Goal: Transaction & Acquisition: Book appointment/travel/reservation

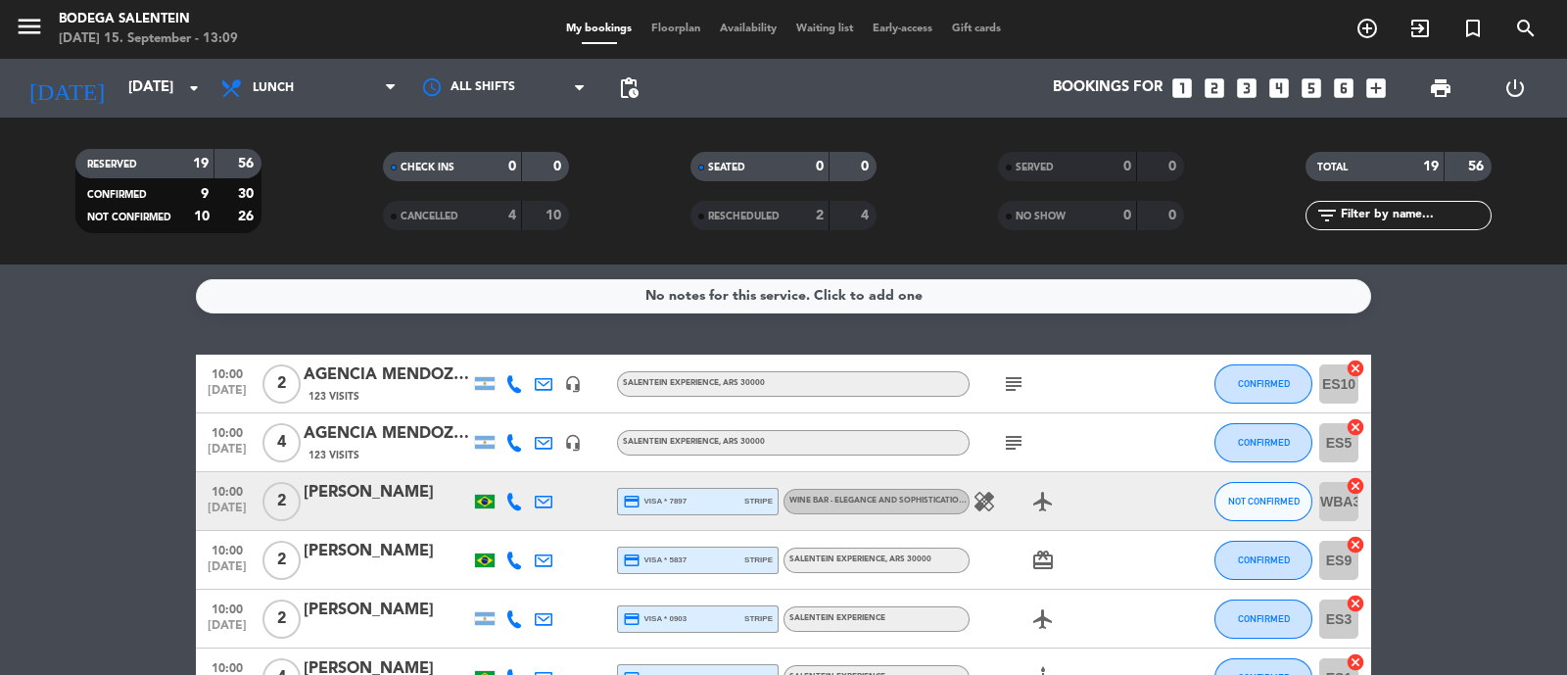
scroll to position [976, 0]
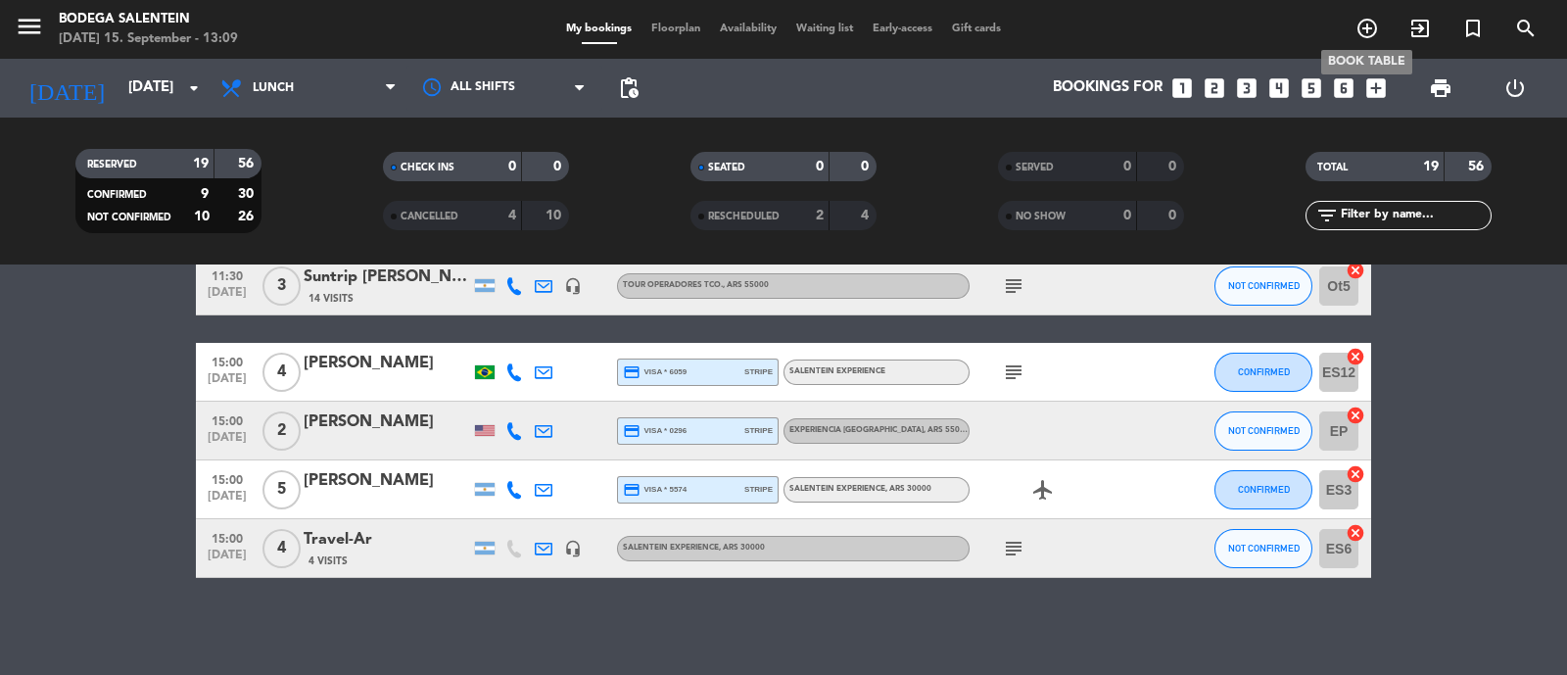
click at [1371, 35] on icon "add_circle_outline" at bounding box center [1368, 29] width 24 height 24
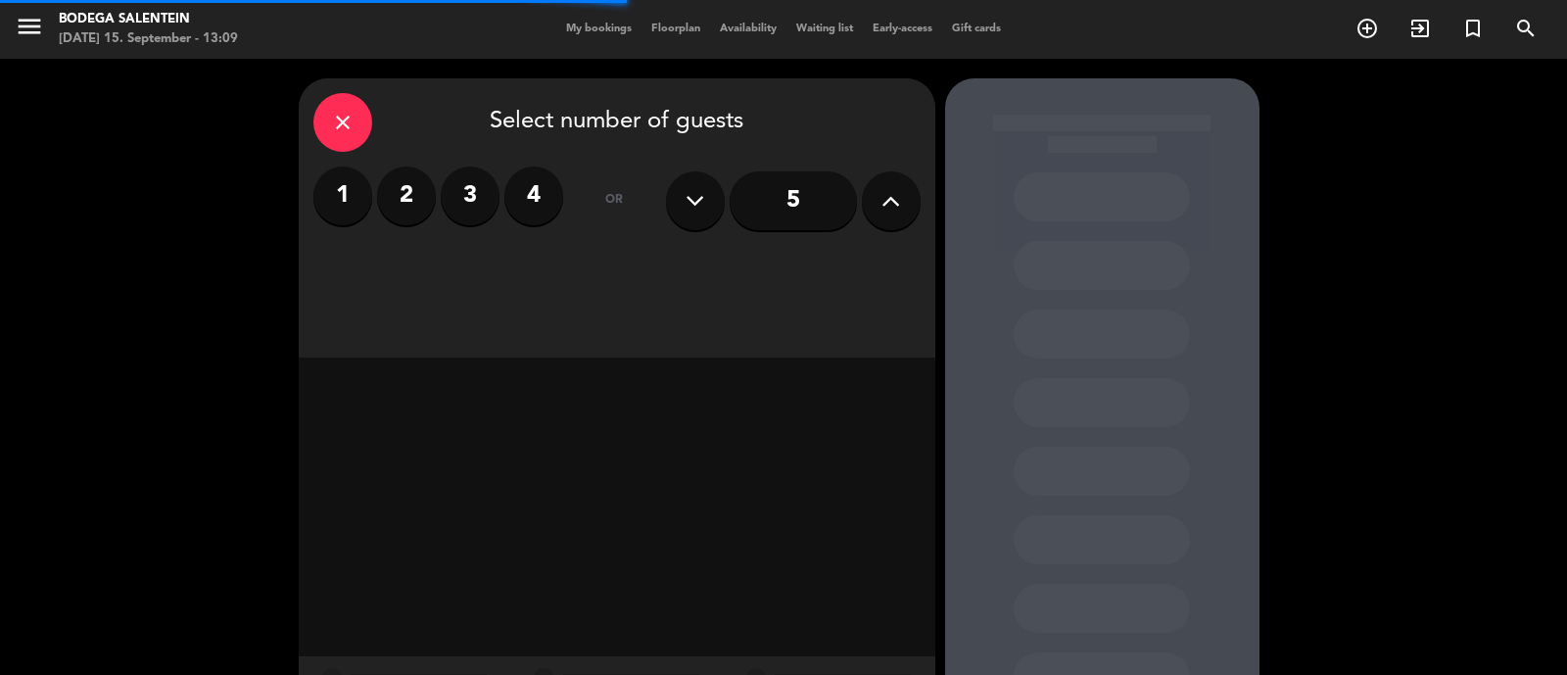
click at [416, 194] on label "2" at bounding box center [406, 196] width 59 height 59
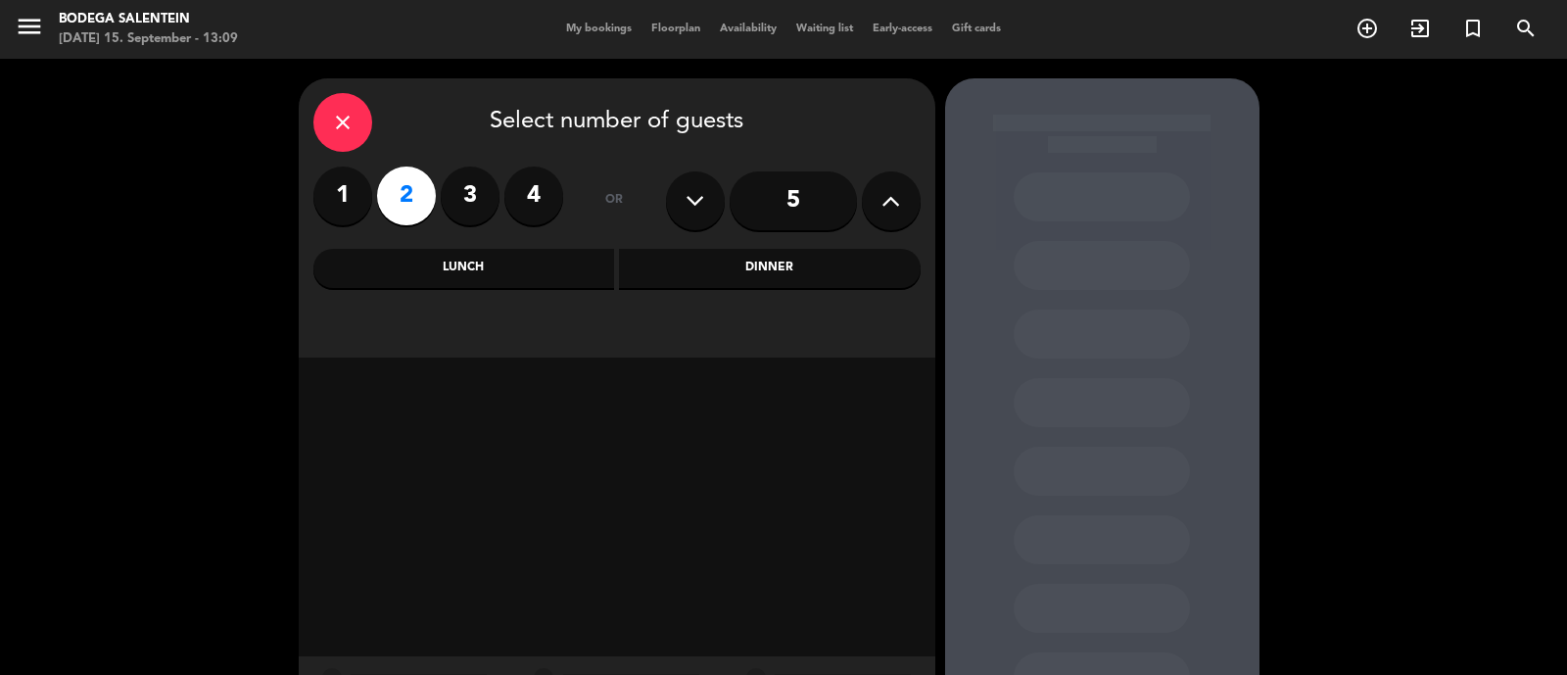
click at [531, 263] on div "Lunch" at bounding box center [464, 268] width 302 height 39
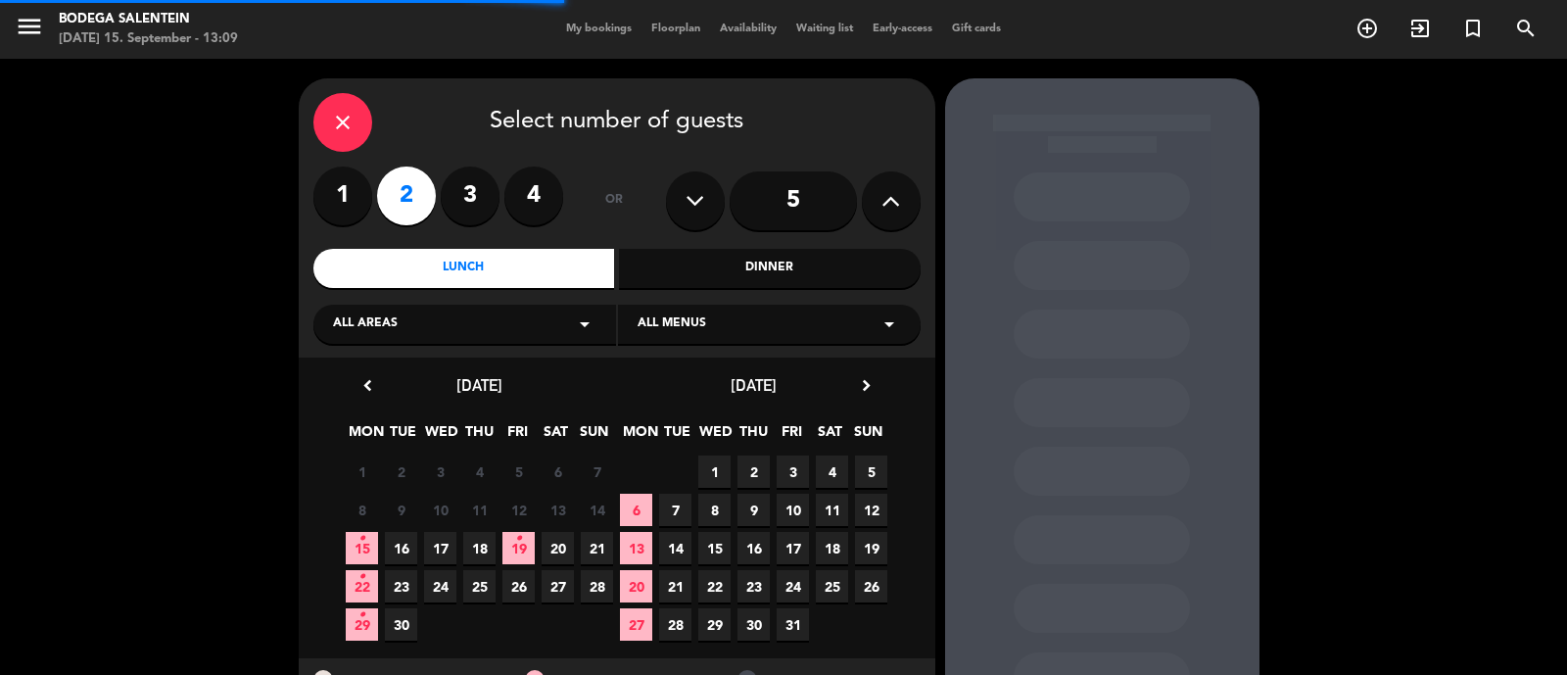
click at [338, 111] on icon "close" at bounding box center [343, 123] width 24 height 24
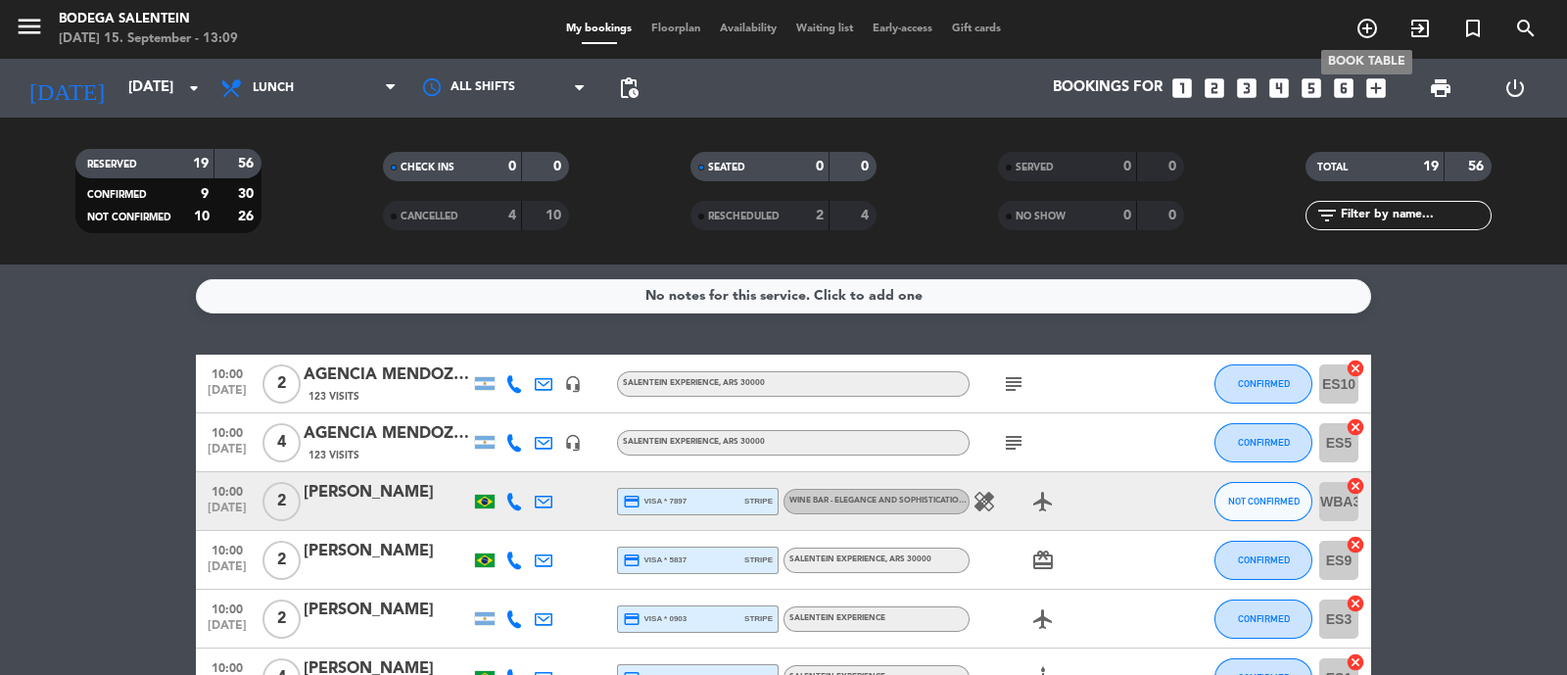
click at [1369, 25] on icon "add_circle_outline" at bounding box center [1368, 29] width 24 height 24
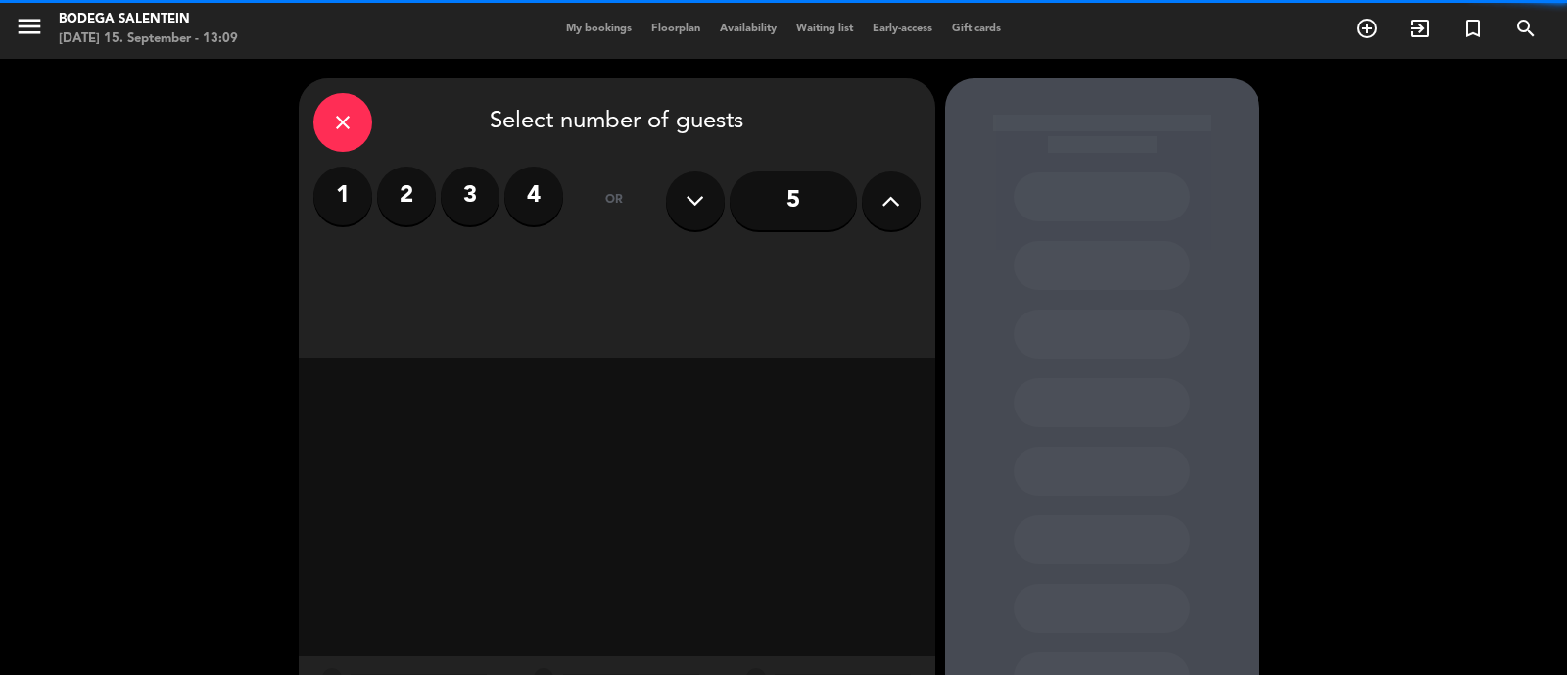
click at [415, 198] on label "2" at bounding box center [406, 196] width 59 height 59
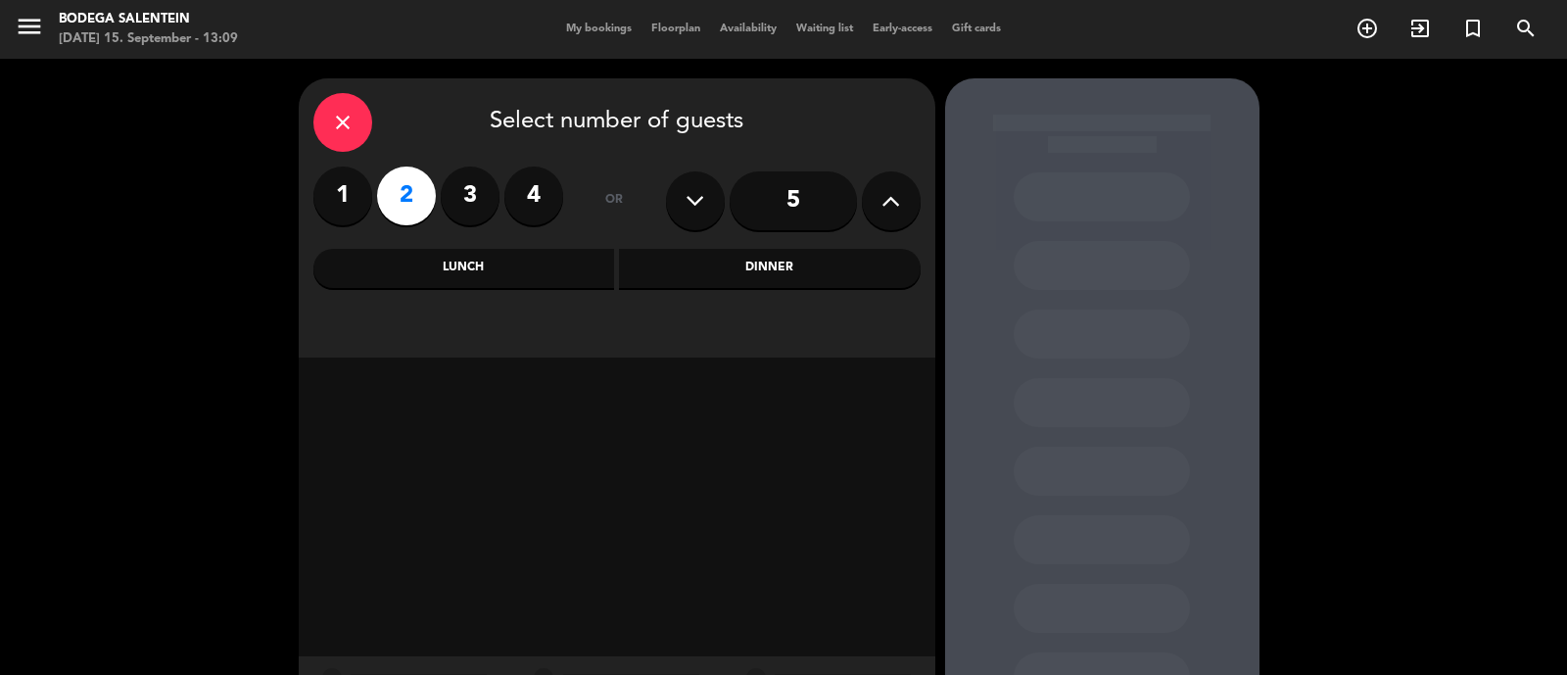
click at [459, 264] on div "Lunch" at bounding box center [464, 268] width 302 height 39
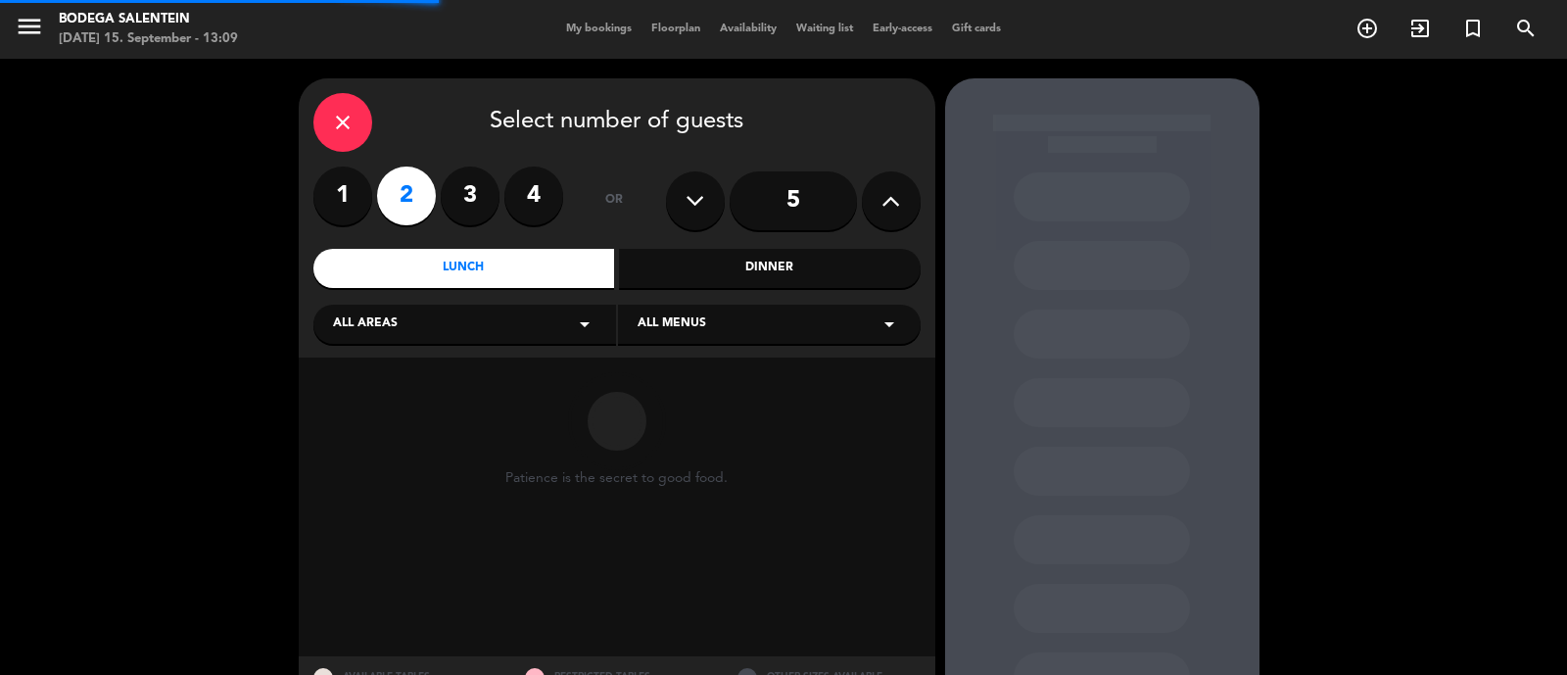
click at [445, 320] on div "All areas arrow_drop_down" at bounding box center [464, 324] width 303 height 39
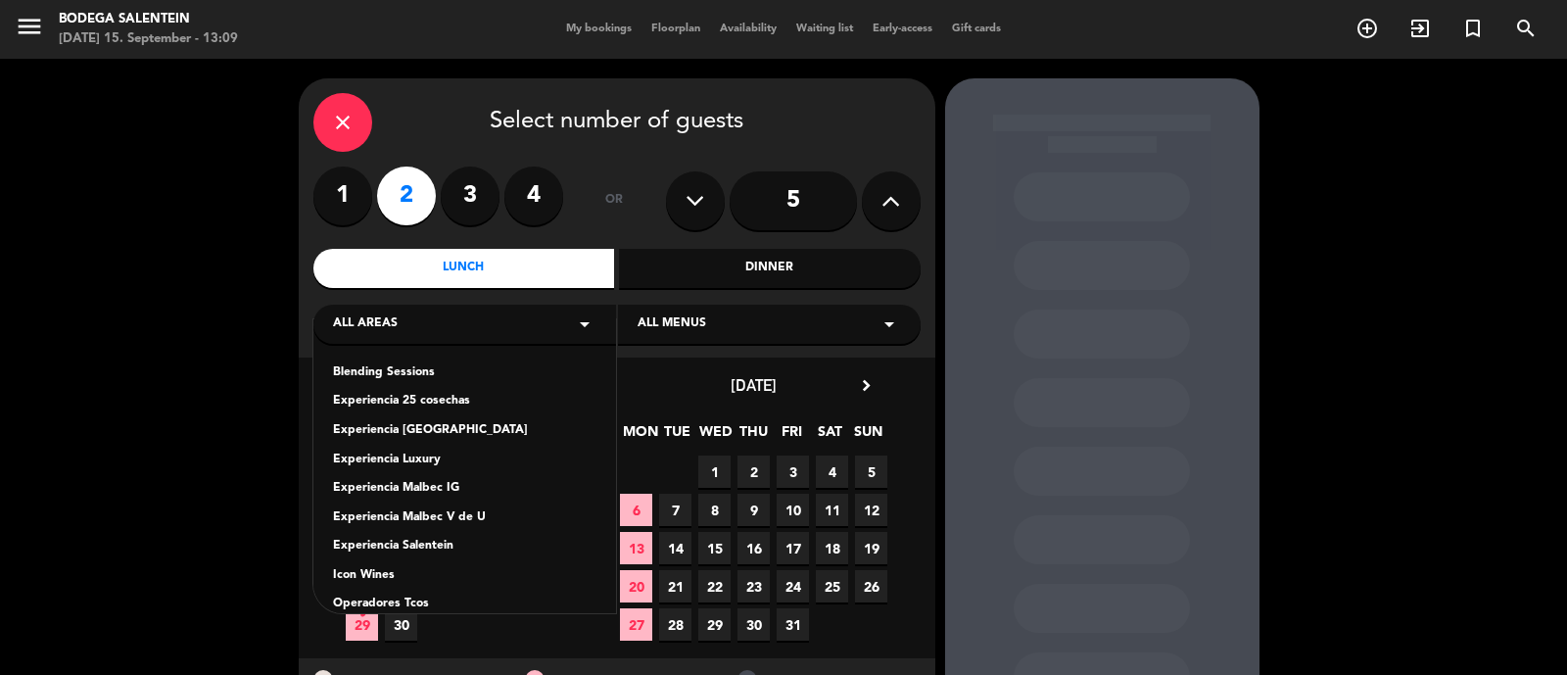
click at [434, 418] on div "Blending Sessions Experiencia 25 cosechas Experiencia La Pampa Experiencia Luxu…" at bounding box center [464, 466] width 303 height 294
click at [431, 423] on div "Experiencia [GEOGRAPHIC_DATA]" at bounding box center [464, 431] width 263 height 20
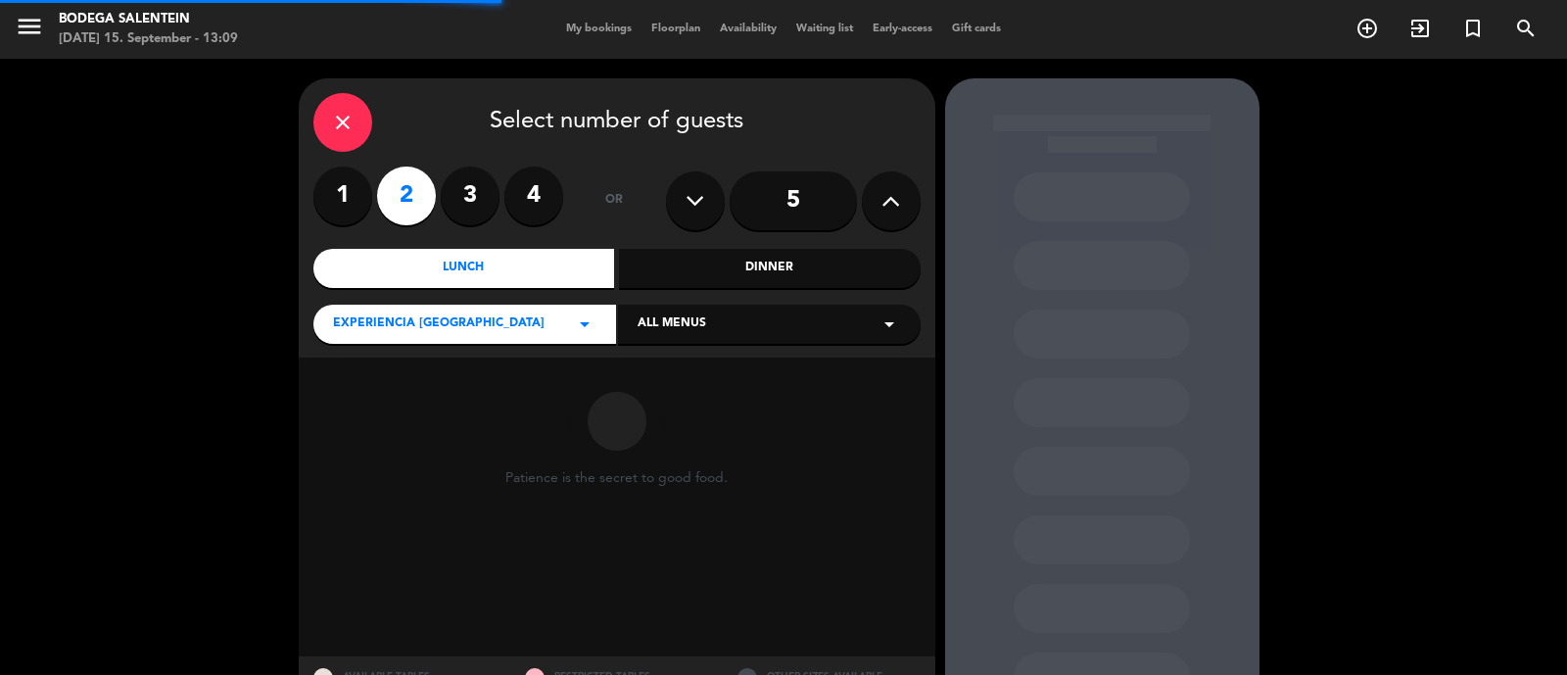
click at [741, 334] on div "All menus arrow_drop_down" at bounding box center [769, 324] width 303 height 39
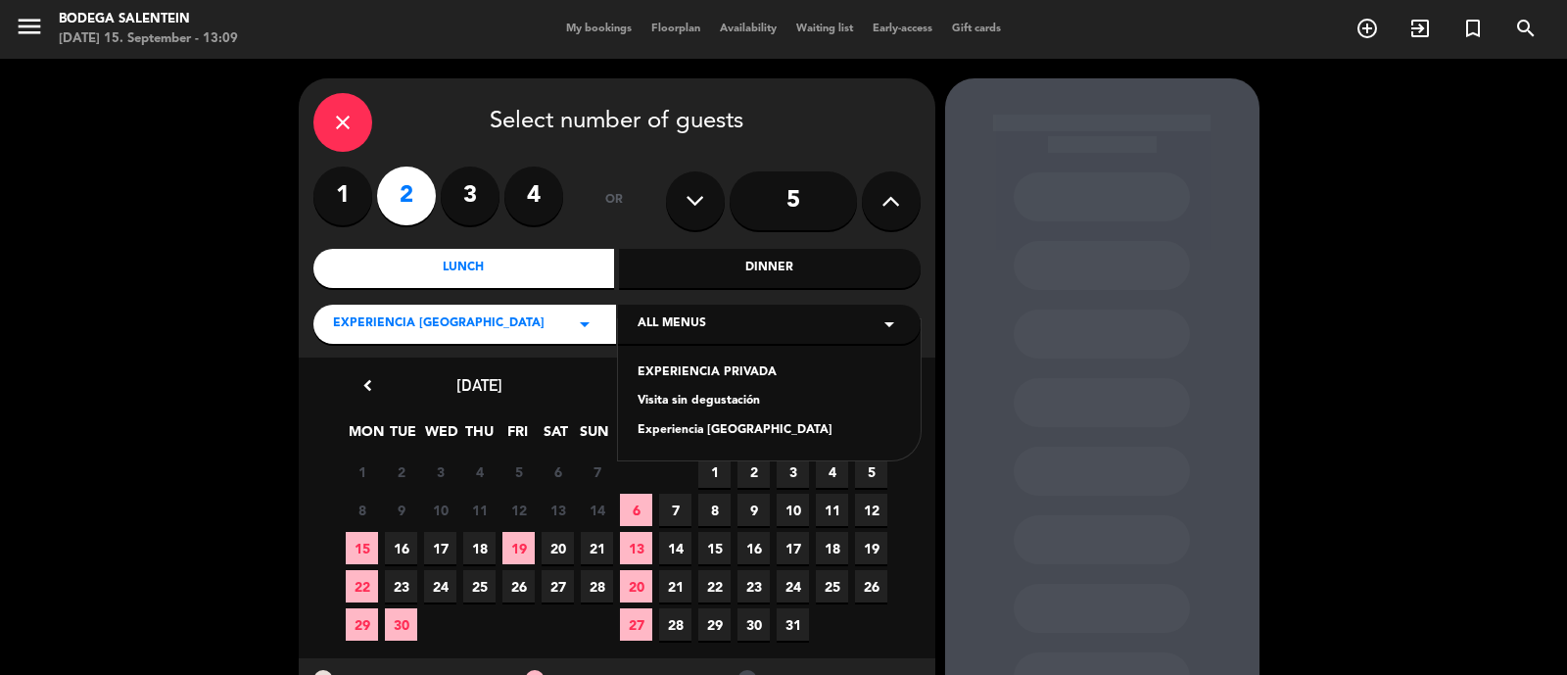
click at [734, 433] on div "Experiencia [GEOGRAPHIC_DATA]" at bounding box center [769, 431] width 263 height 20
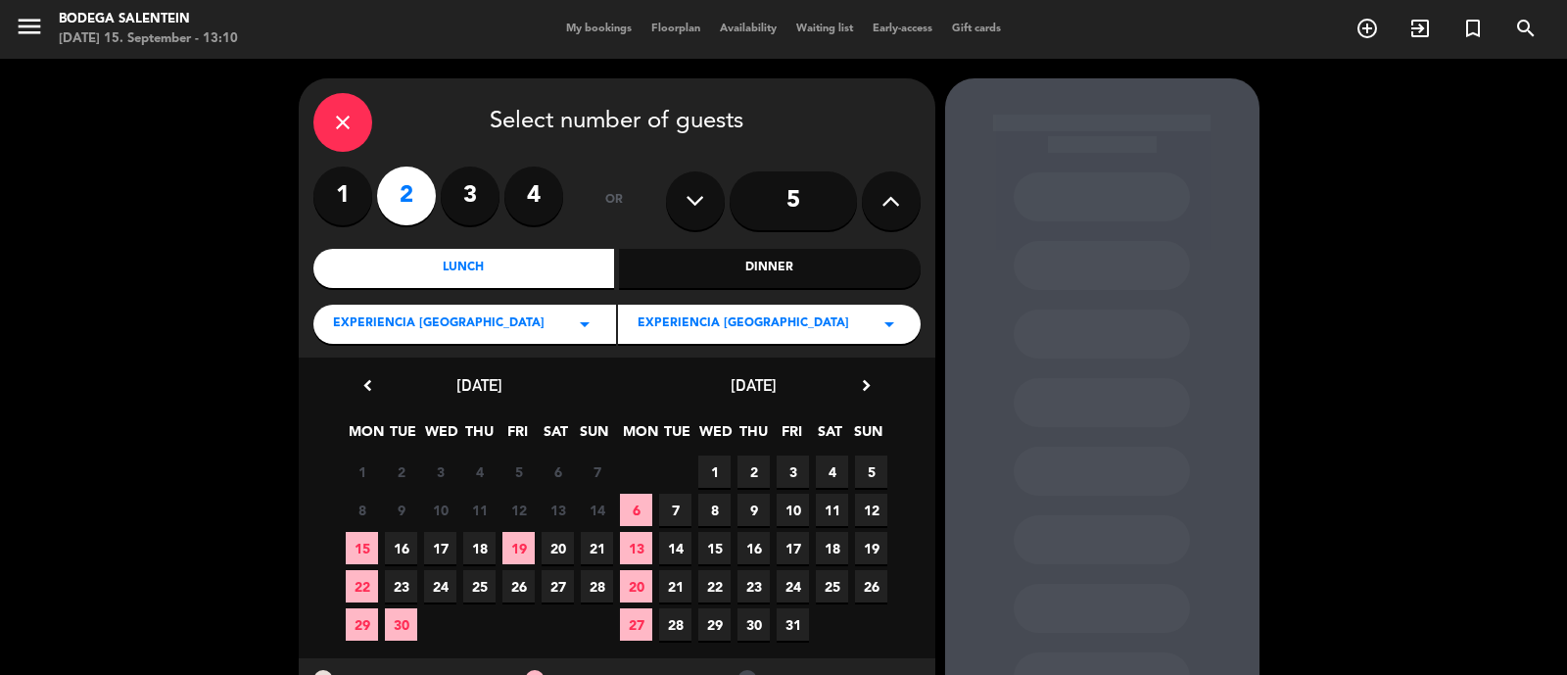
scroll to position [85, 0]
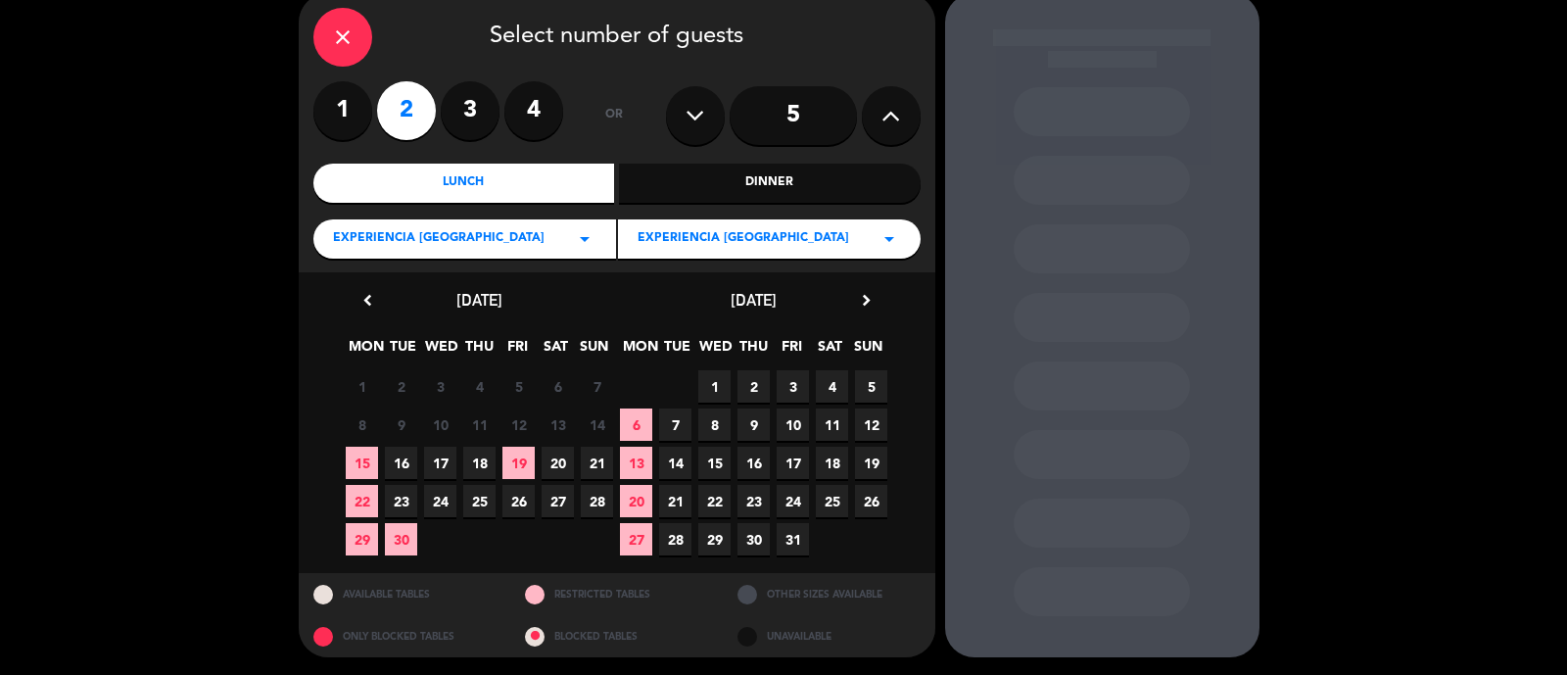
click at [481, 456] on span "18" at bounding box center [479, 463] width 32 height 32
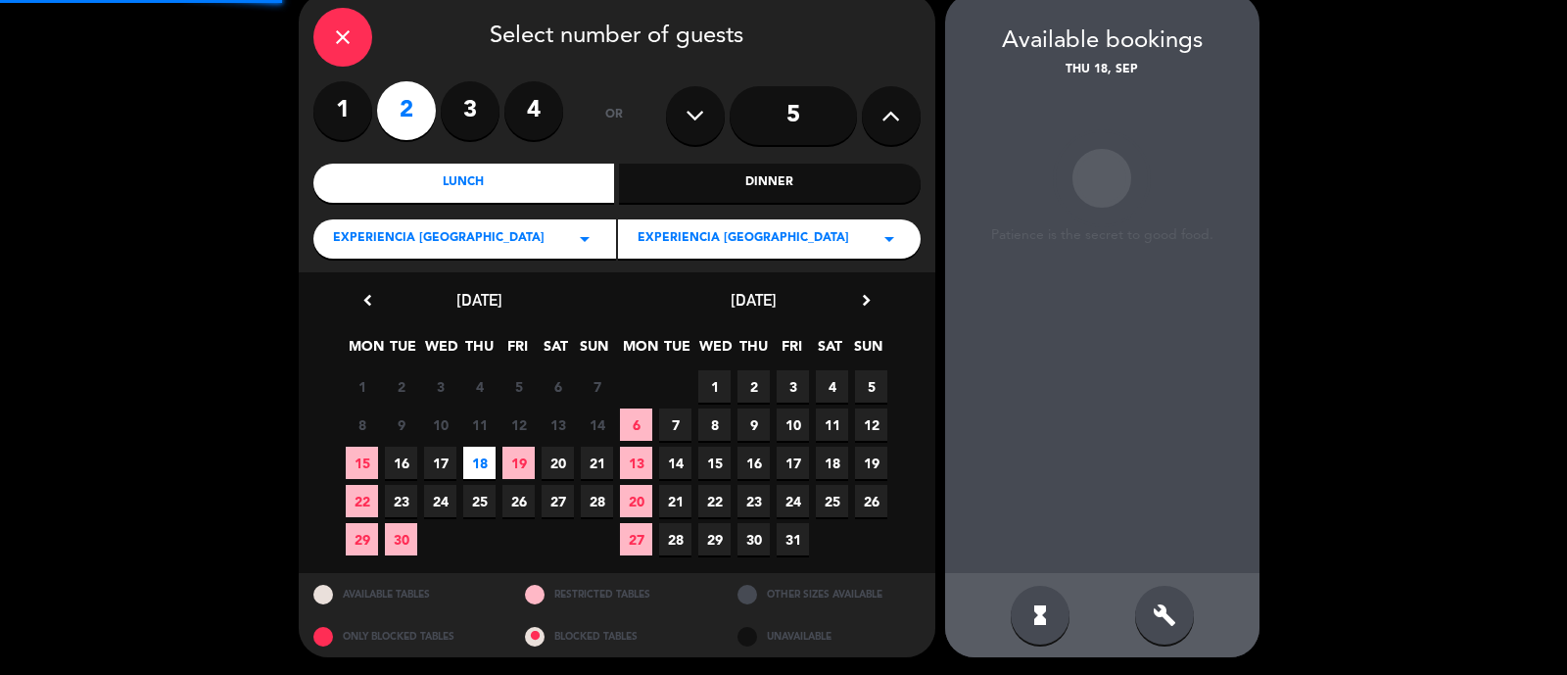
scroll to position [78, 0]
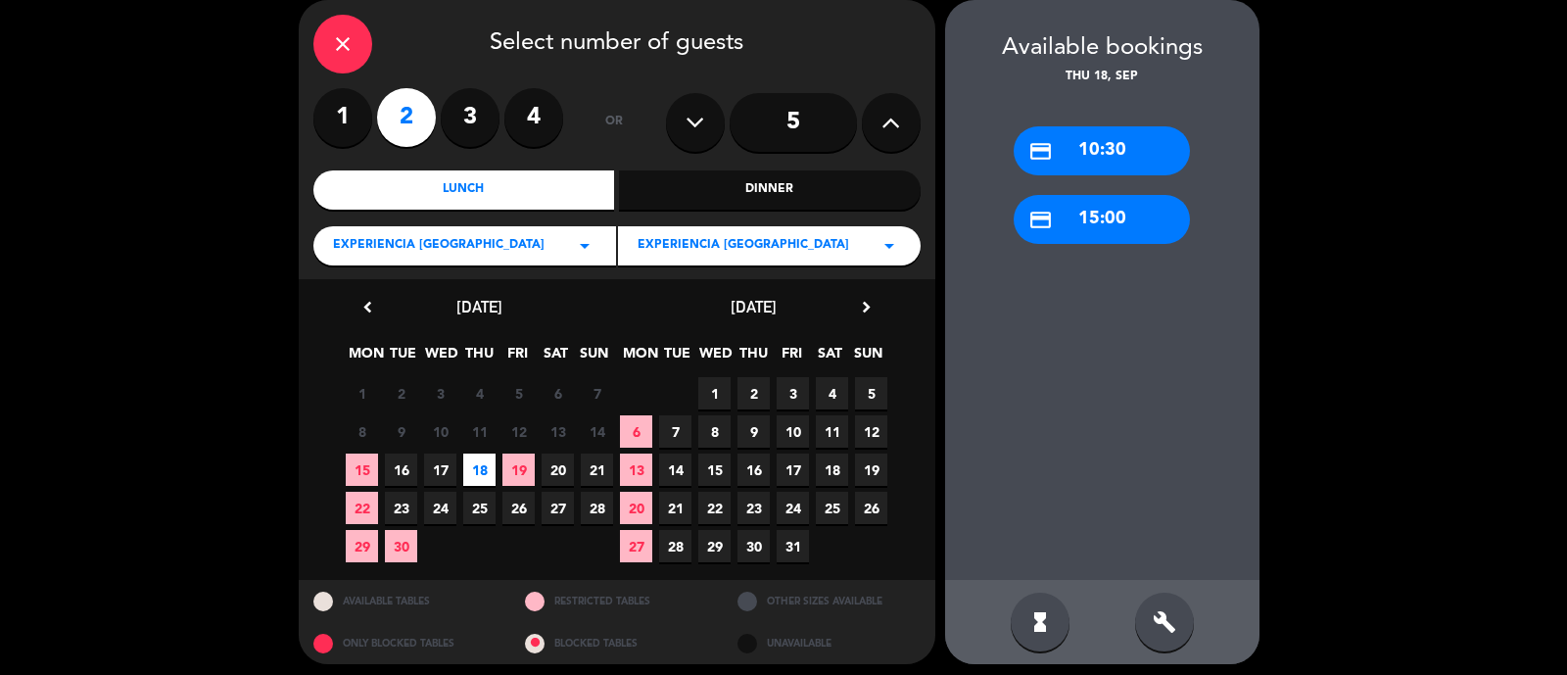
click at [1141, 211] on div "credit_card 15:00" at bounding box center [1102, 219] width 176 height 49
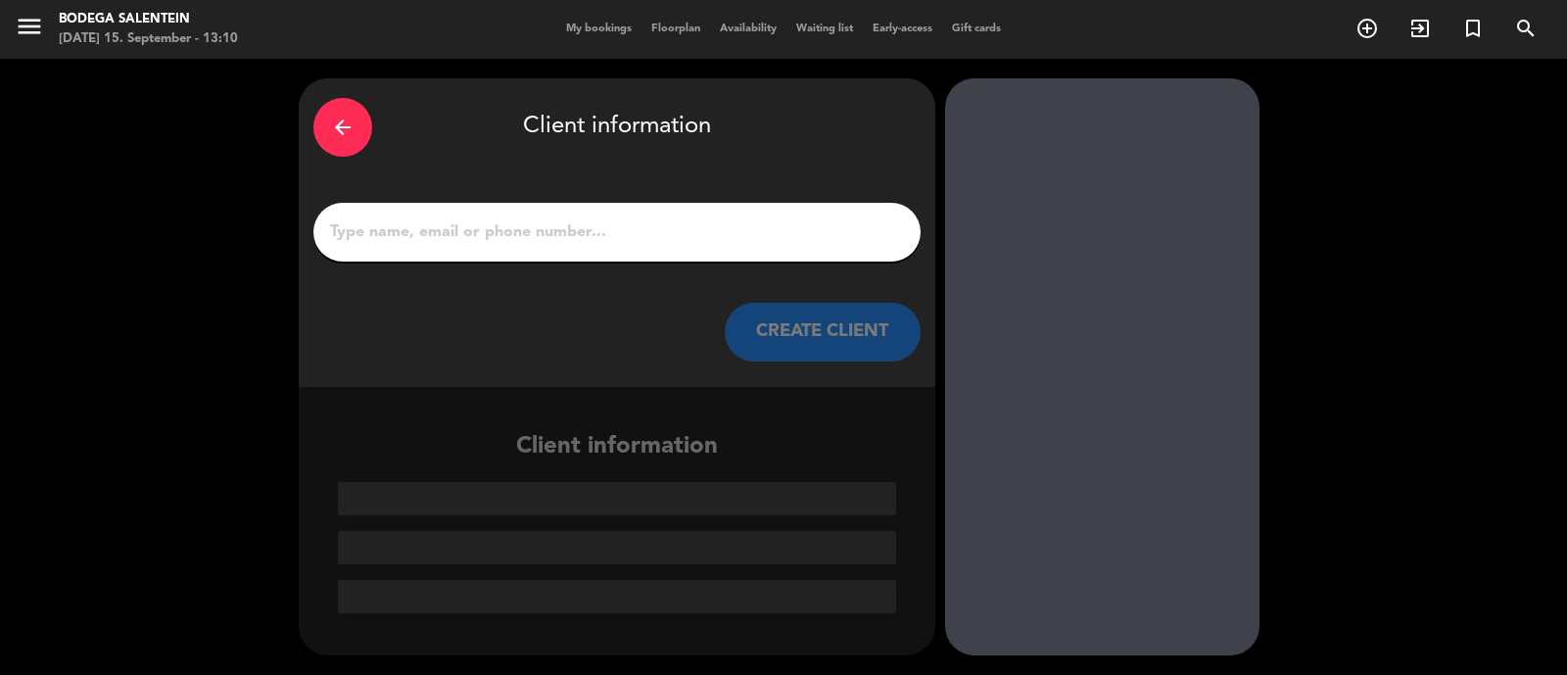
scroll to position [0, 0]
click at [629, 244] on div at bounding box center [616, 232] width 607 height 59
click at [629, 244] on input "1" at bounding box center [617, 231] width 578 height 27
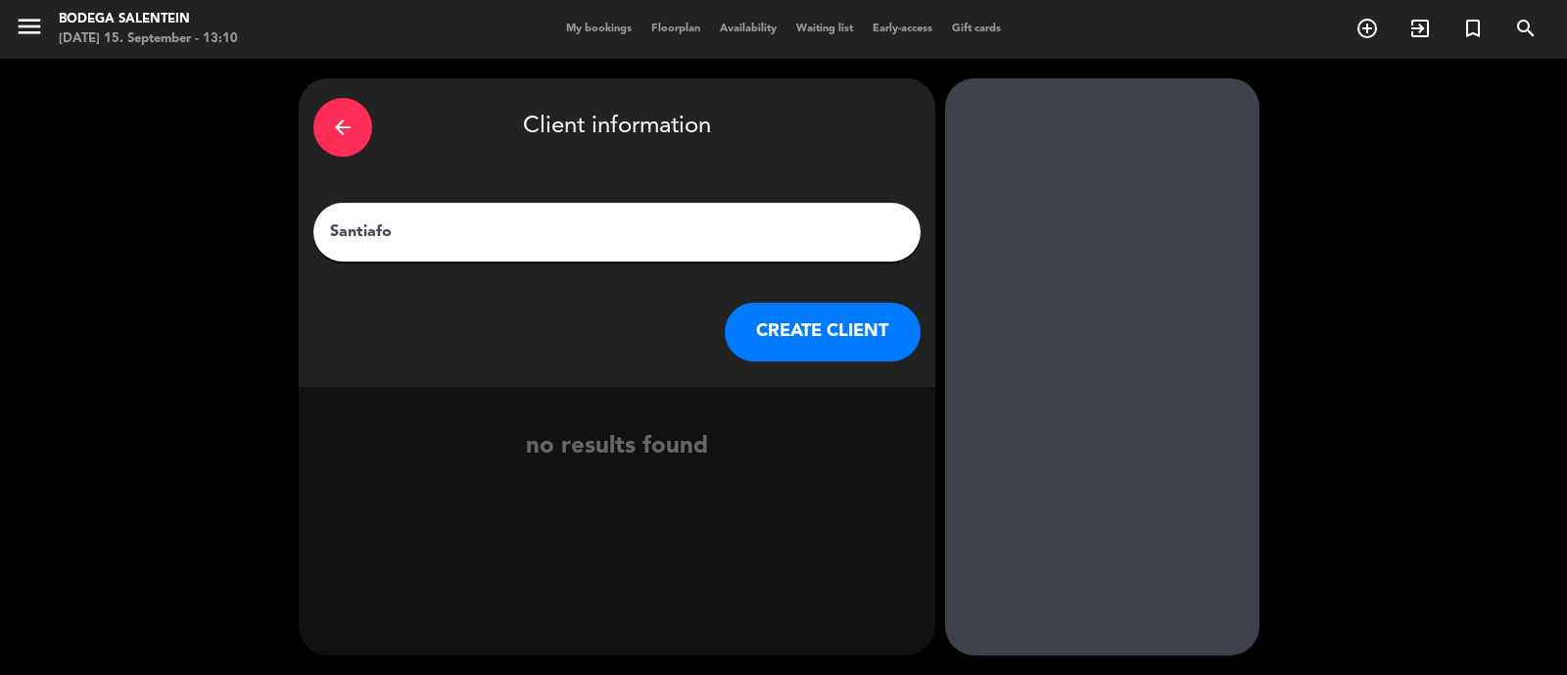
click at [605, 242] on div "Santiafo" at bounding box center [616, 232] width 607 height 59
type input "[PERSON_NAME]"
click at [790, 336] on button "CREATE CLIENT" at bounding box center [823, 332] width 196 height 59
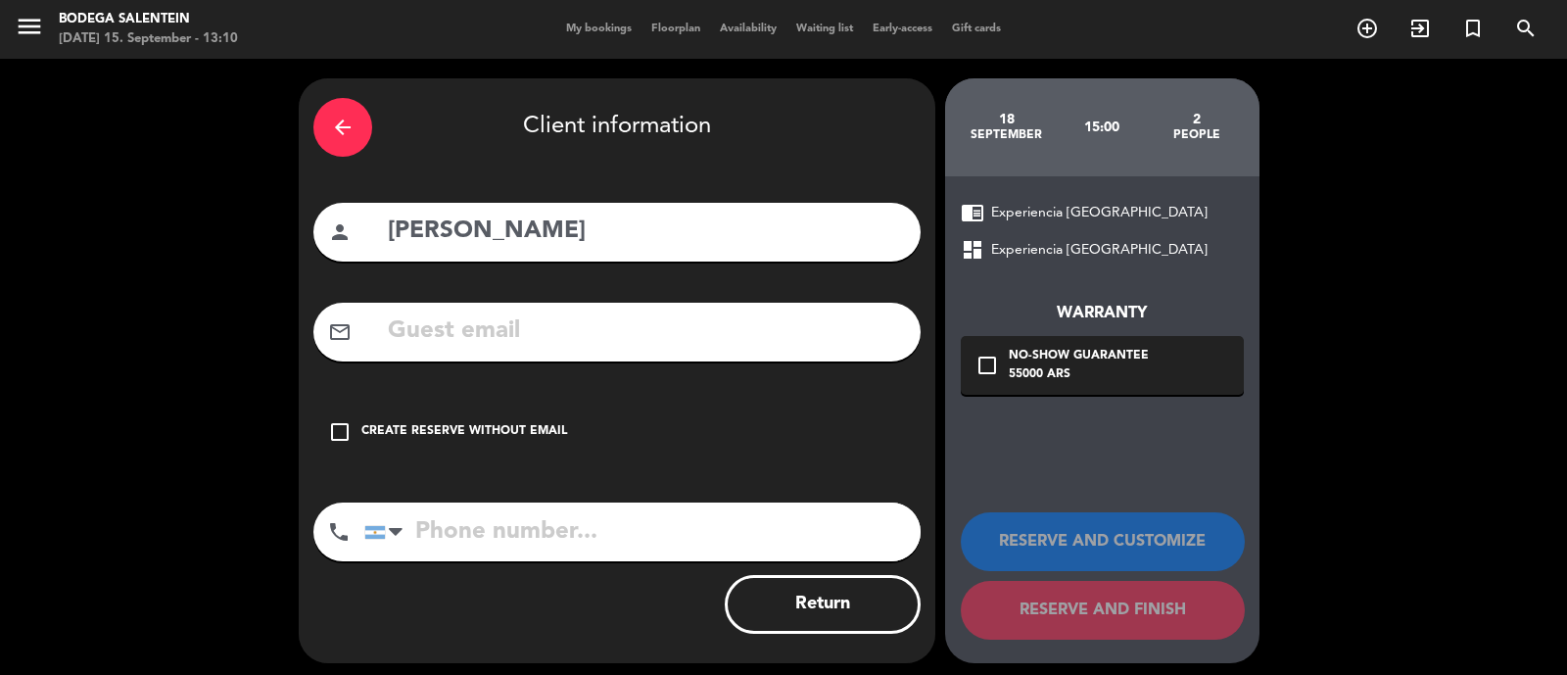
click at [490, 433] on div "Create reserve without email" at bounding box center [464, 432] width 206 height 20
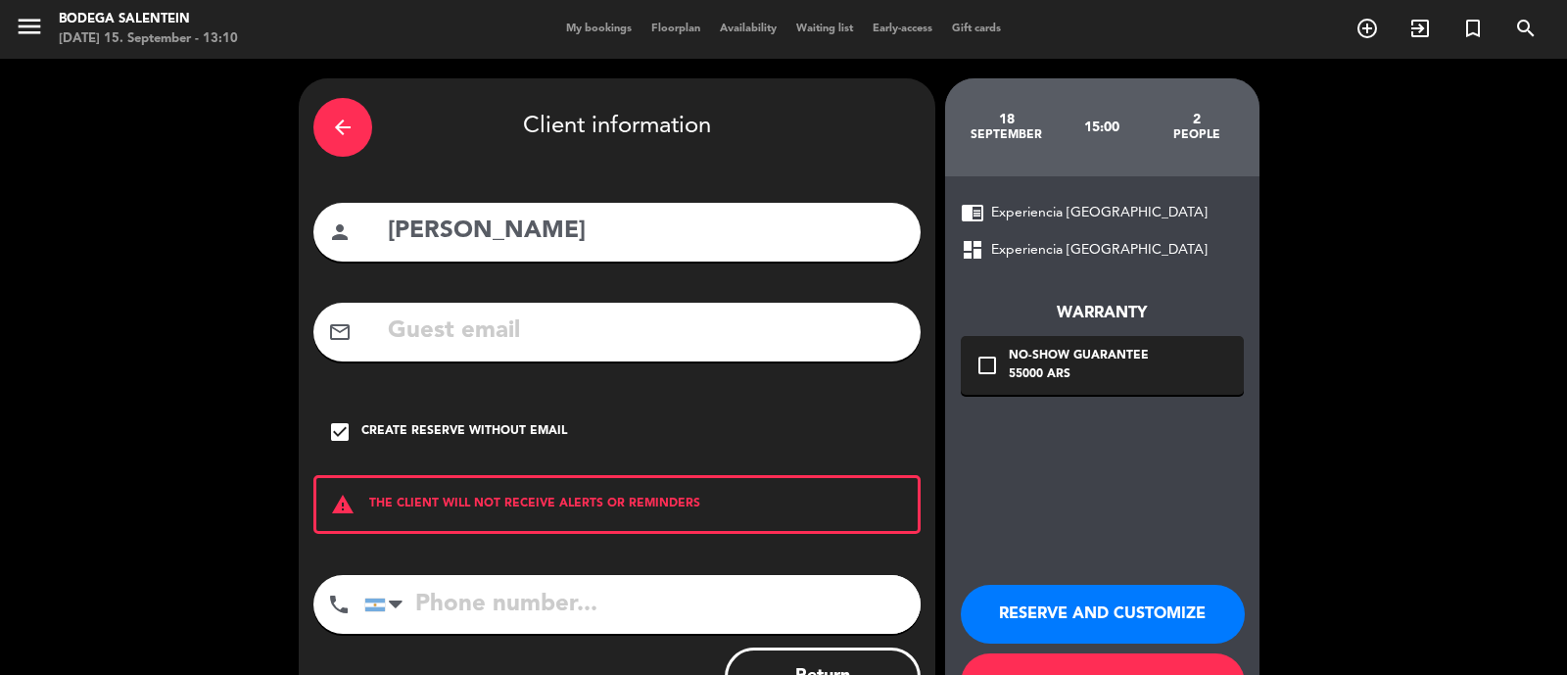
click at [1093, 624] on button "RESERVE AND CUSTOMIZE" at bounding box center [1103, 614] width 284 height 59
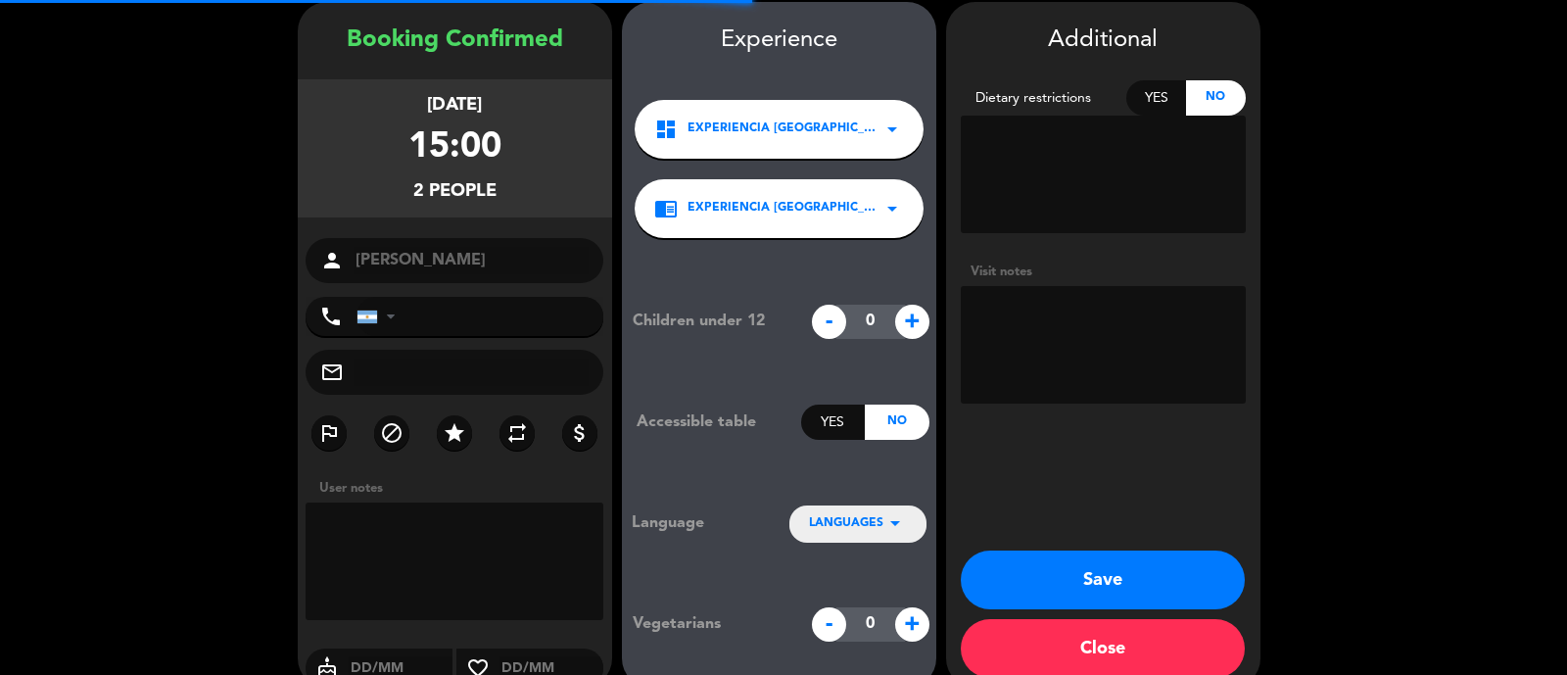
scroll to position [78, 0]
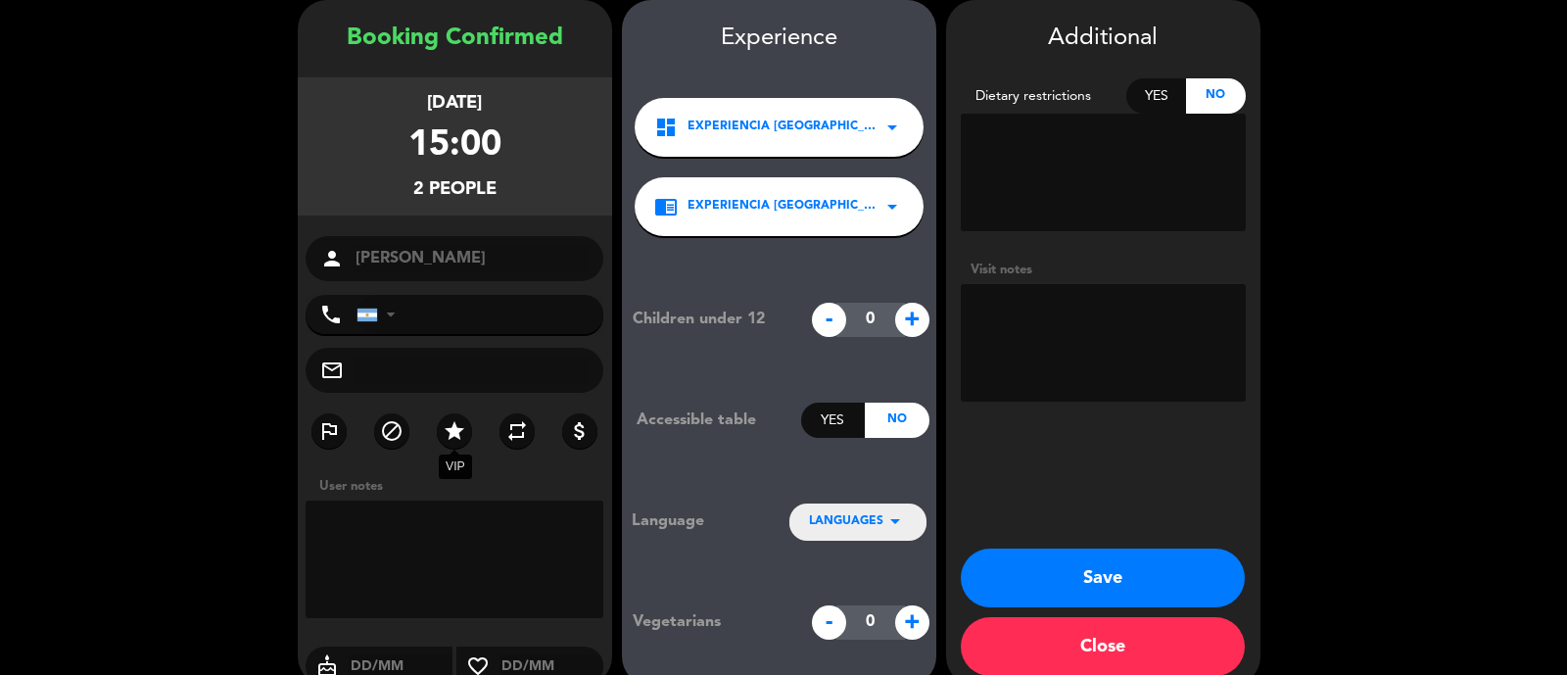
click at [455, 433] on icon "star" at bounding box center [455, 431] width 24 height 24
click at [852, 523] on span "LANGUAGES" at bounding box center [846, 522] width 74 height 20
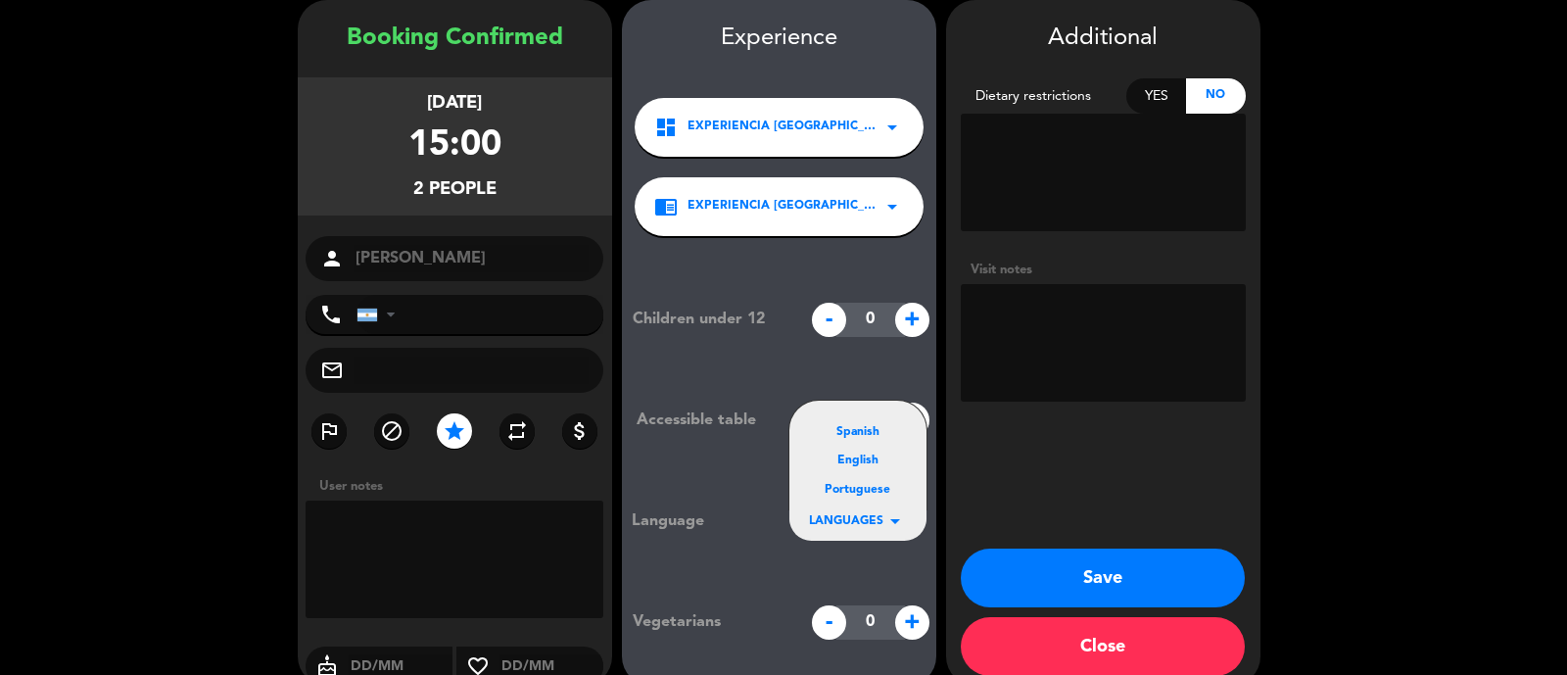
click at [863, 423] on div "Spanish" at bounding box center [858, 433] width 98 height 20
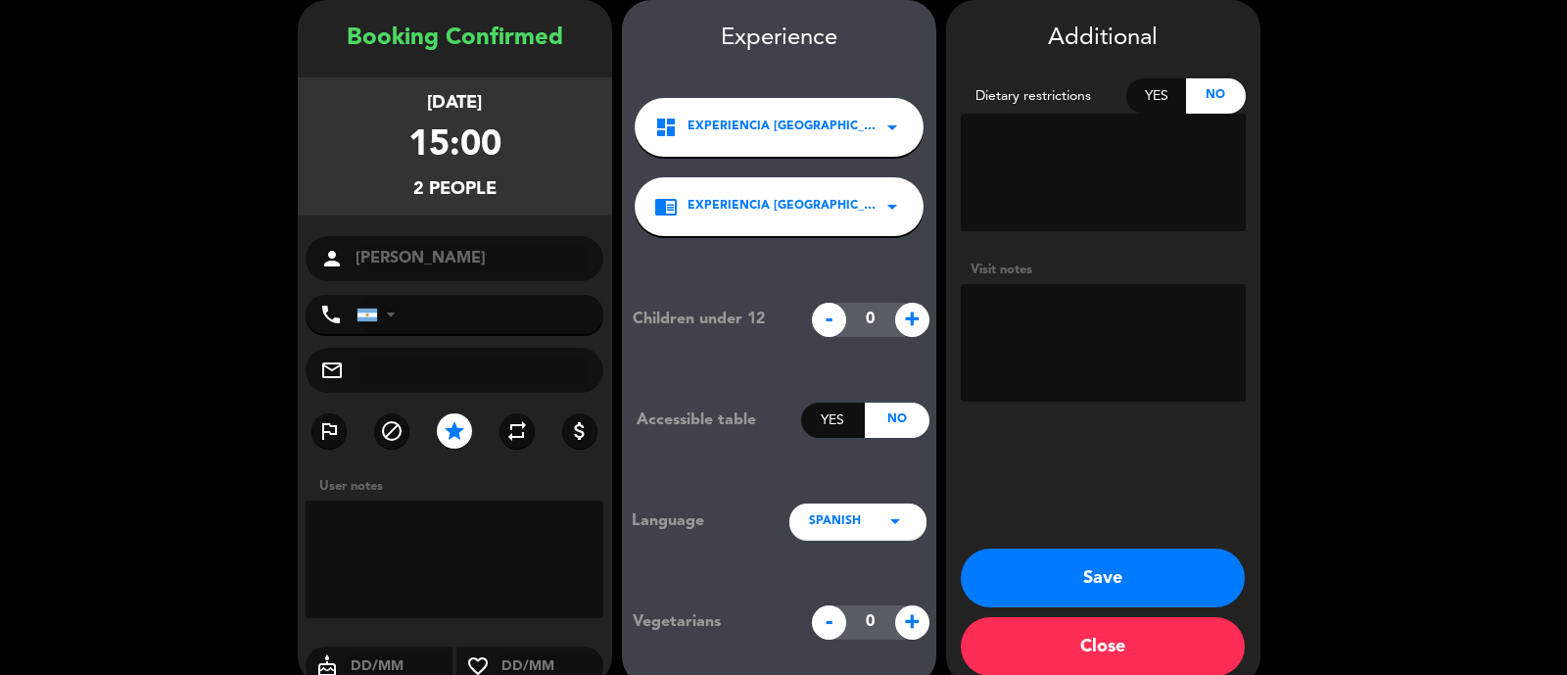
click at [1012, 359] on textarea at bounding box center [1103, 343] width 285 height 118
type textarea "R"
type textarea "Invitación de [PERSON_NAME] imputar a su CC"
click at [1126, 581] on button "Save" at bounding box center [1103, 578] width 284 height 59
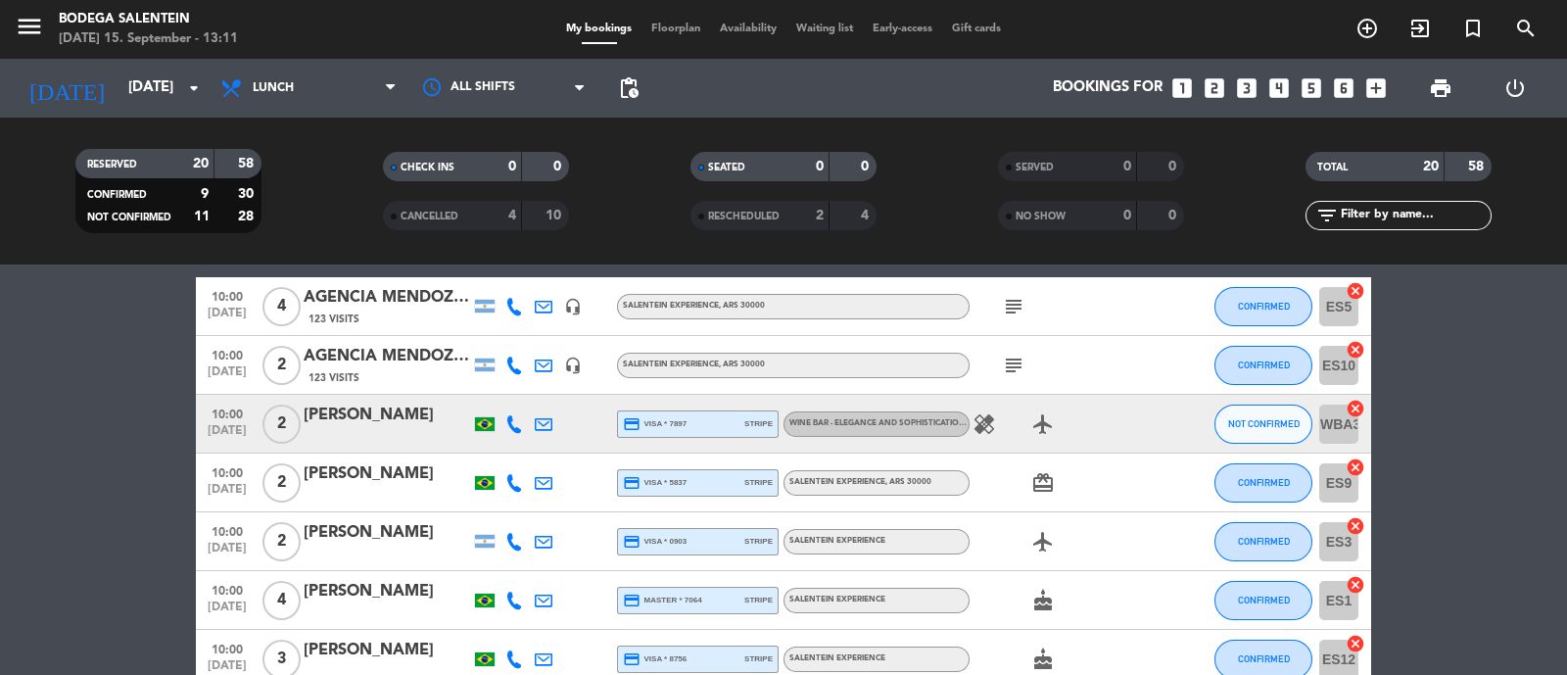
scroll to position [79, 0]
